Goal: Task Accomplishment & Management: Manage account settings

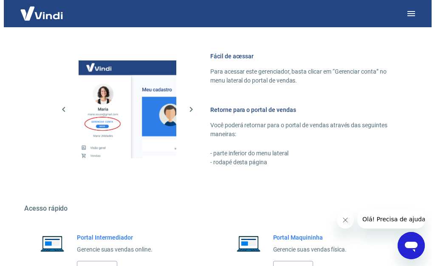
scroll to position [535, 0]
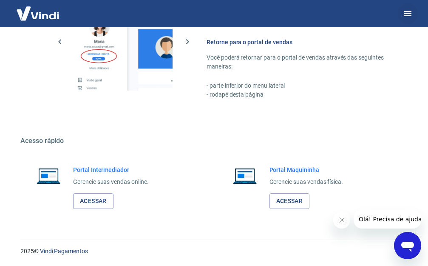
click at [410, 17] on icon "button" at bounding box center [407, 13] width 10 height 10
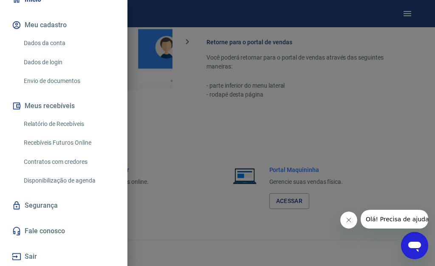
scroll to position [0, 0]
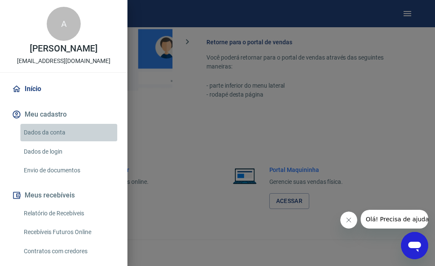
click at [71, 134] on link "Dados da conta" at bounding box center [68, 132] width 97 height 17
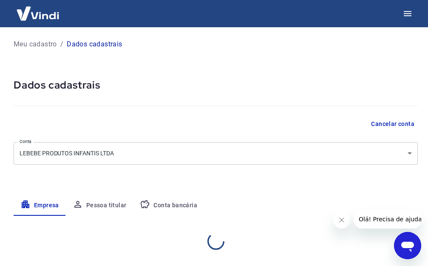
select select "PR"
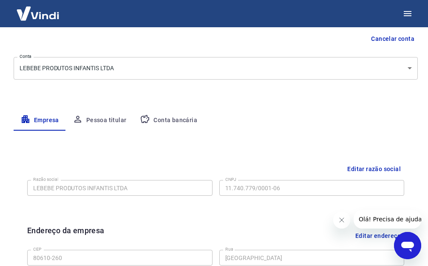
click at [107, 119] on button "Pessoa titular" at bounding box center [100, 120] width 68 height 20
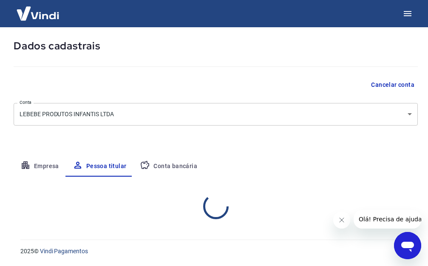
scroll to position [79, 0]
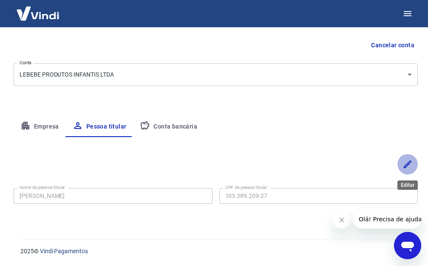
click at [404, 166] on icon "Editar" at bounding box center [408, 164] width 8 height 8
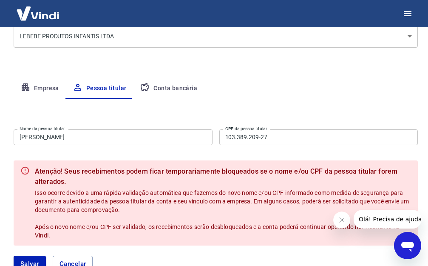
scroll to position [0, 0]
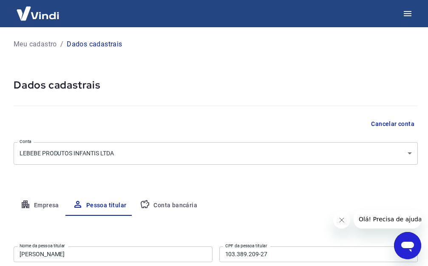
click at [25, 45] on p "Meu cadastro" at bounding box center [35, 44] width 43 height 10
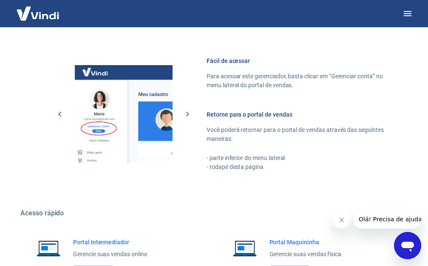
scroll to position [535, 0]
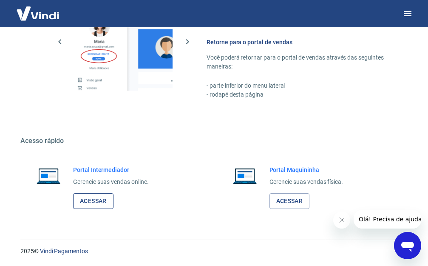
click at [102, 199] on link "Acessar" at bounding box center [93, 201] width 40 height 16
